Goal: Find specific page/section: Find specific page/section

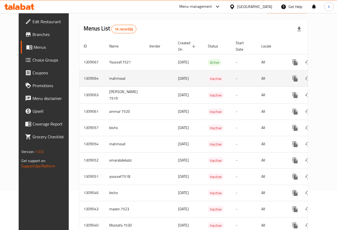
scroll to position [111, 0]
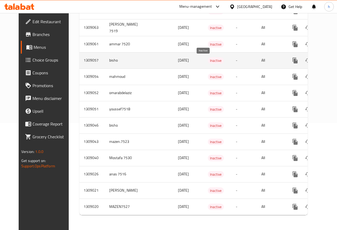
click at [208, 58] on span "Inactive" at bounding box center [216, 61] width 16 height 6
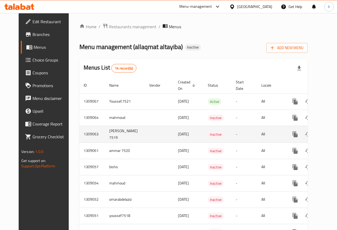
scroll to position [0, 0]
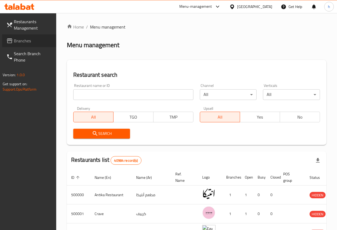
click at [27, 39] on span "Branches" at bounding box center [33, 41] width 38 height 6
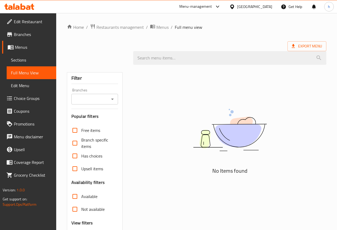
click at [30, 100] on span "Choice Groups" at bounding box center [33, 98] width 38 height 6
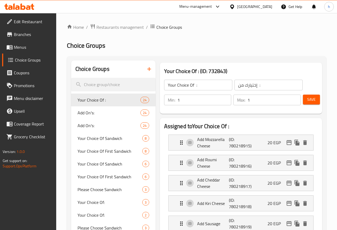
click at [31, 34] on span "Branches" at bounding box center [33, 34] width 38 height 6
